Goal: Navigation & Orientation: Find specific page/section

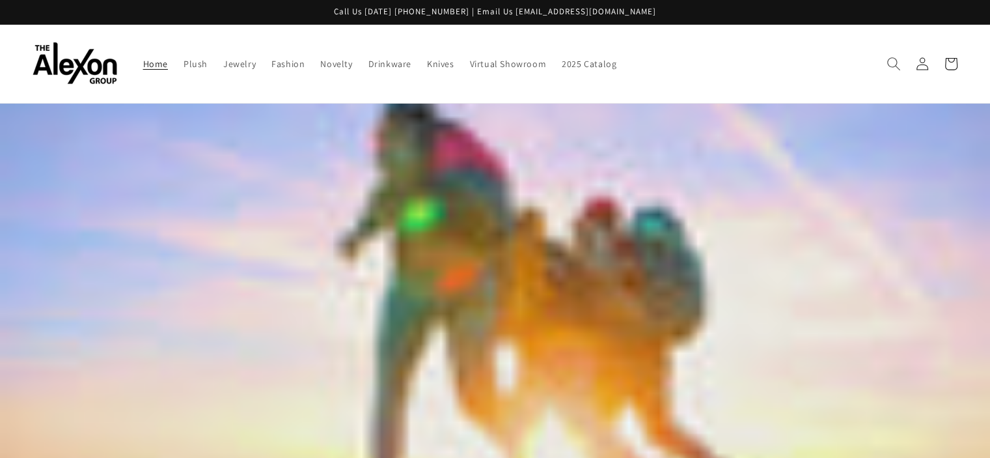
click at [895, 57] on use "Search" at bounding box center [893, 63] width 13 height 13
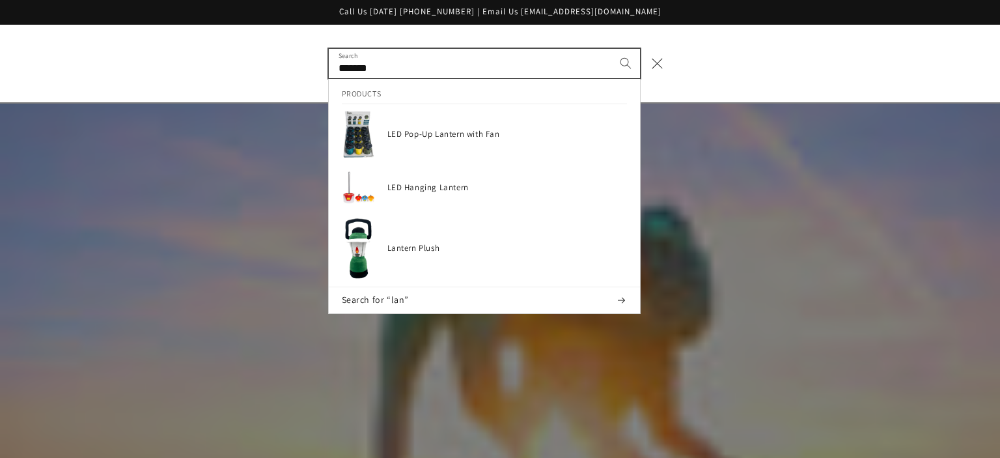
type input "*******"
click at [611, 49] on button "Search" at bounding box center [625, 63] width 29 height 29
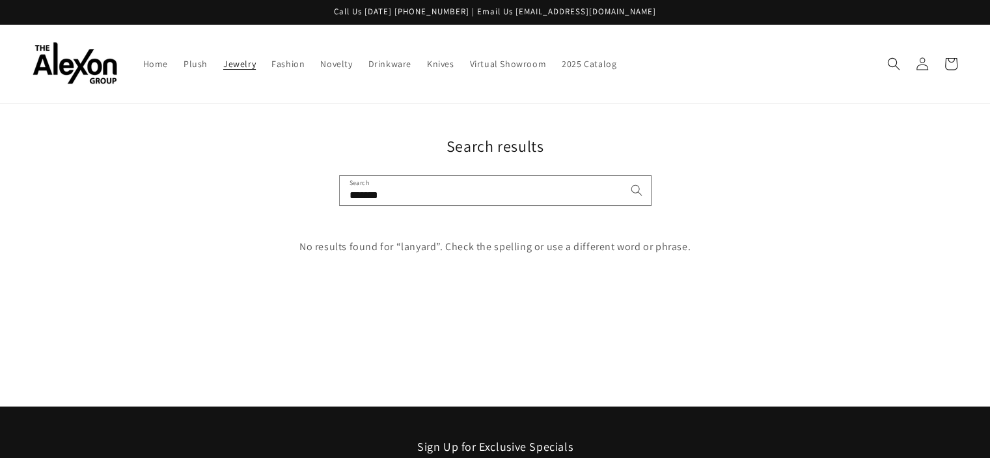
click at [227, 50] on link "Jewelry" at bounding box center [239, 63] width 48 height 27
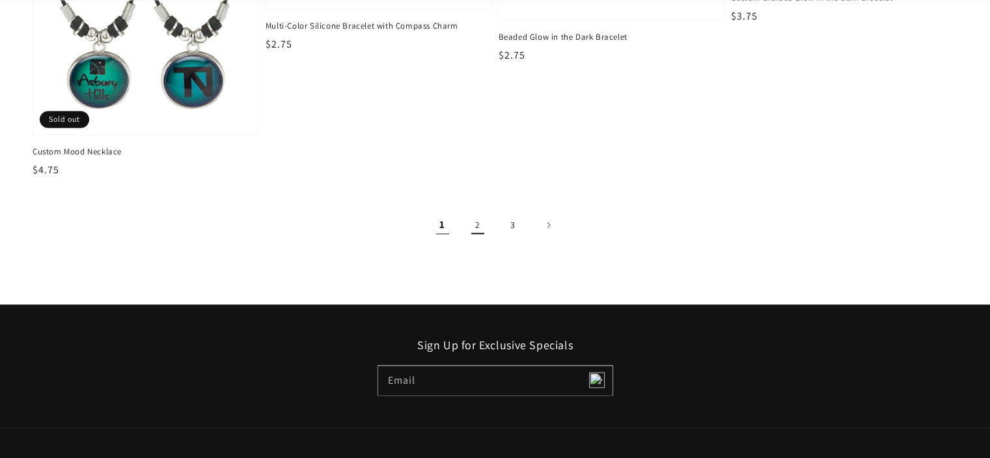
scroll to position [2213, 0]
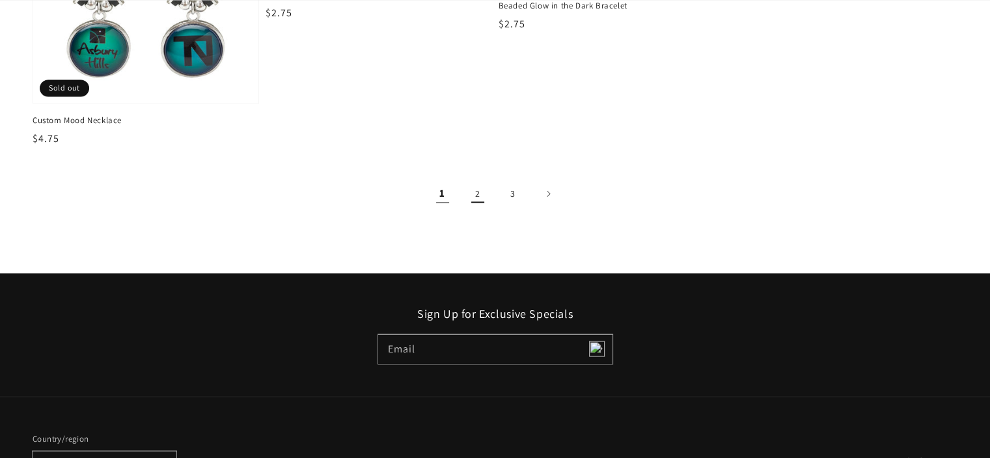
click at [476, 179] on link "2" at bounding box center [477, 193] width 29 height 29
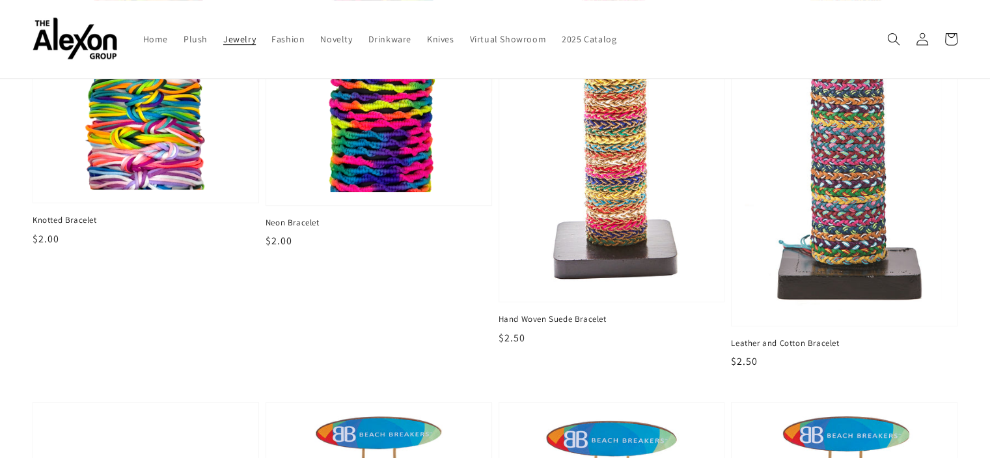
scroll to position [376, 0]
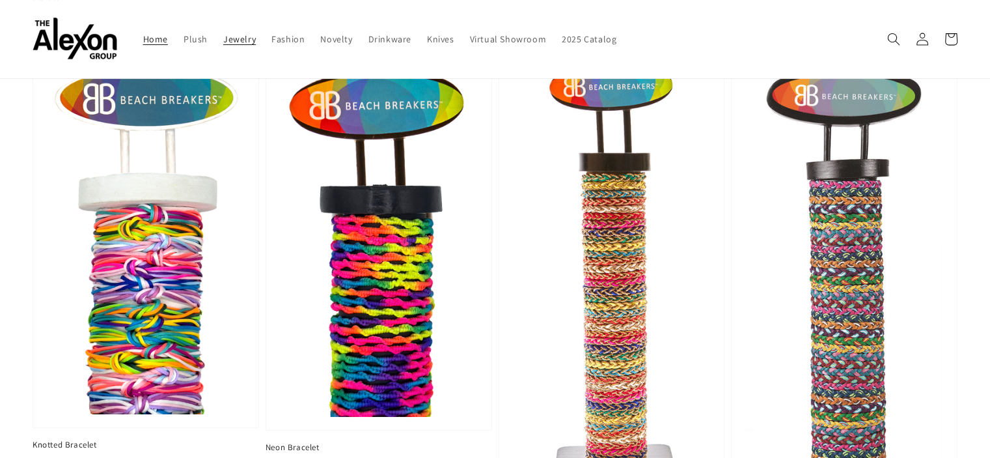
click at [135, 38] on link "Home" at bounding box center [155, 38] width 40 height 27
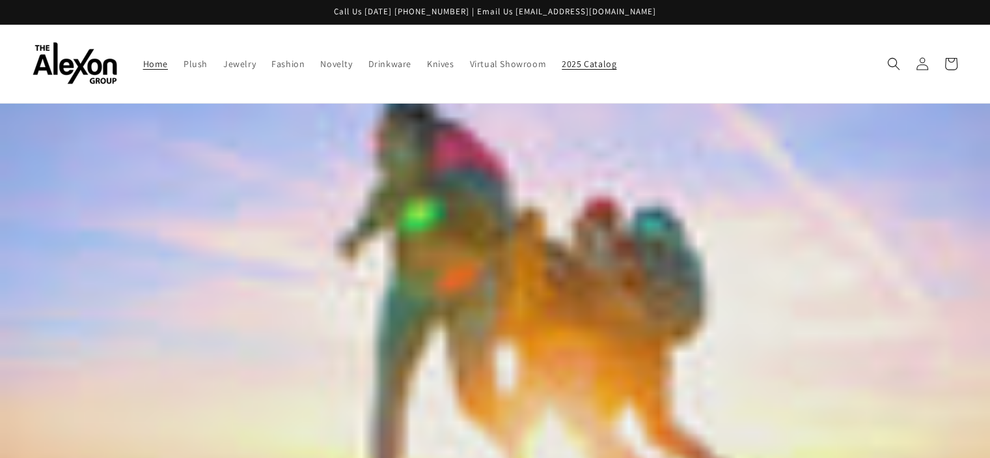
click at [562, 59] on span "2025 Catalog" at bounding box center [589, 64] width 55 height 12
